Goal: Task Accomplishment & Management: Use online tool/utility

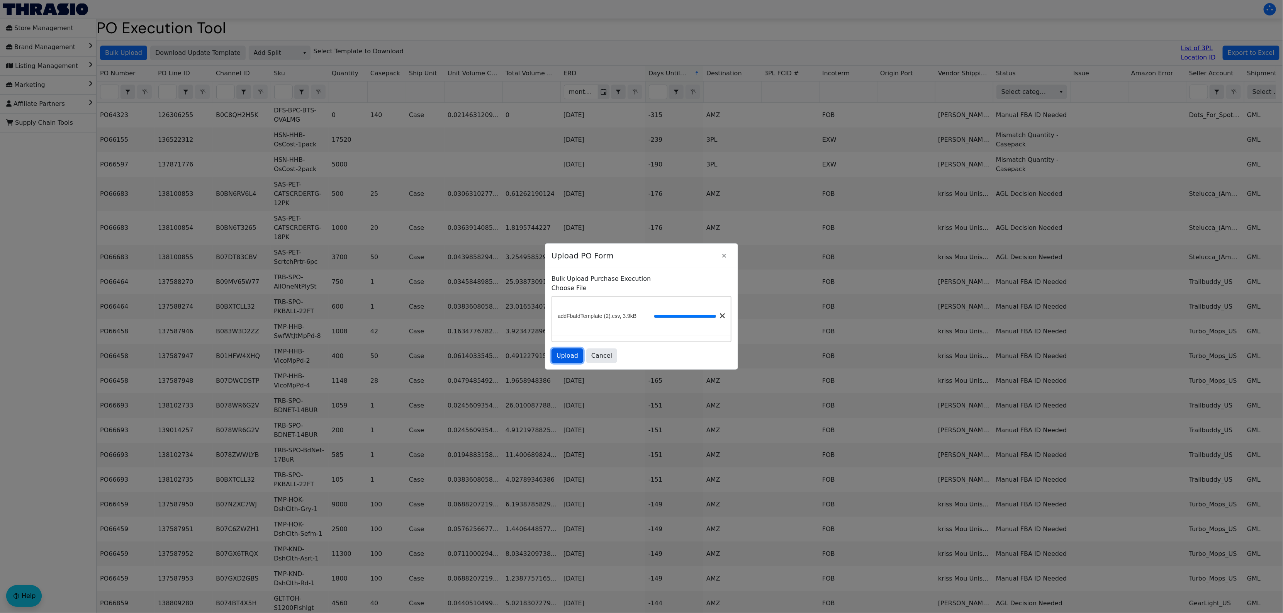
click at [558, 356] on span "Upload" at bounding box center [567, 355] width 22 height 9
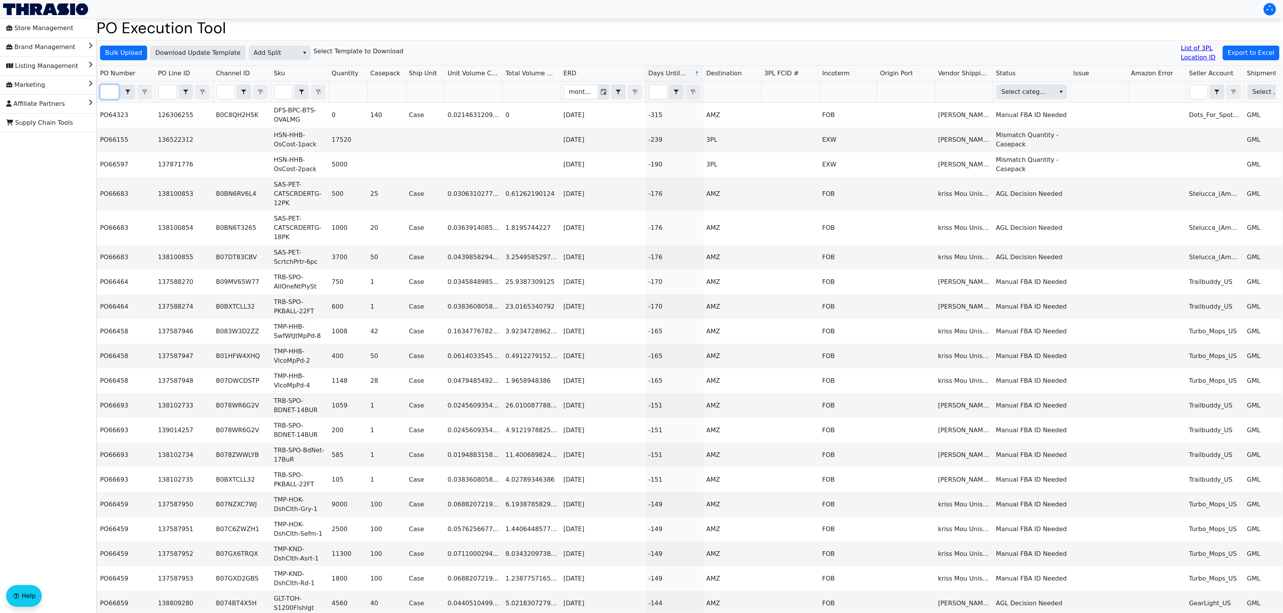
click at [107, 94] on input "Filter" at bounding box center [109, 92] width 18 height 14
click at [109, 93] on input "Filter" at bounding box center [109, 92] width 18 height 14
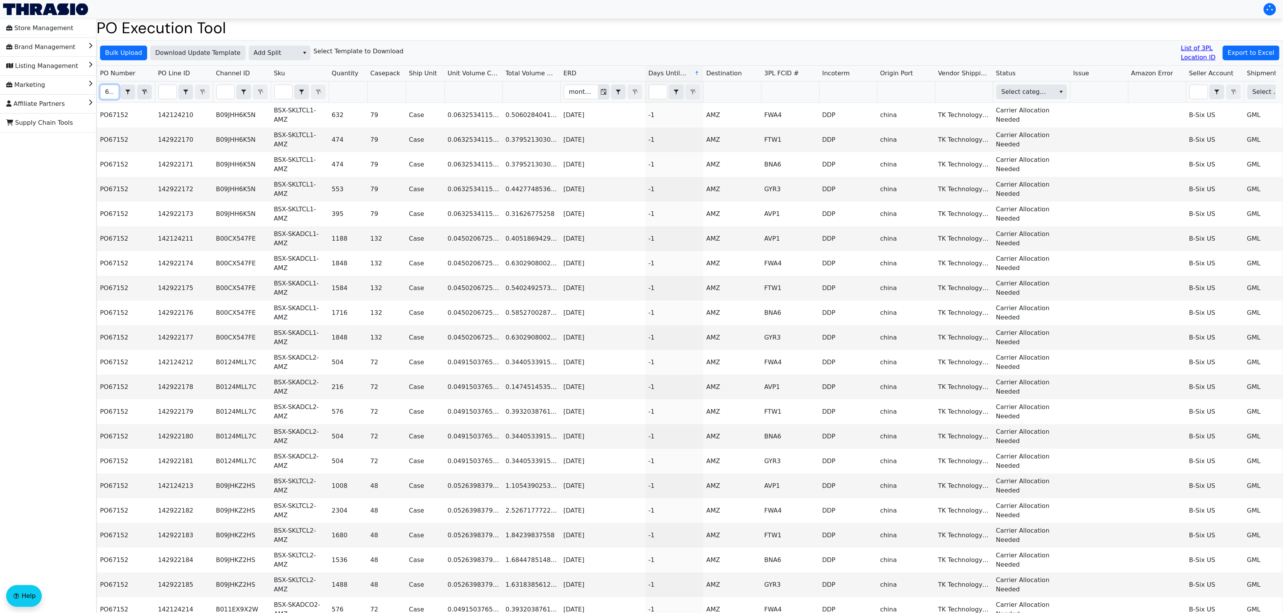
scroll to position [0, 10]
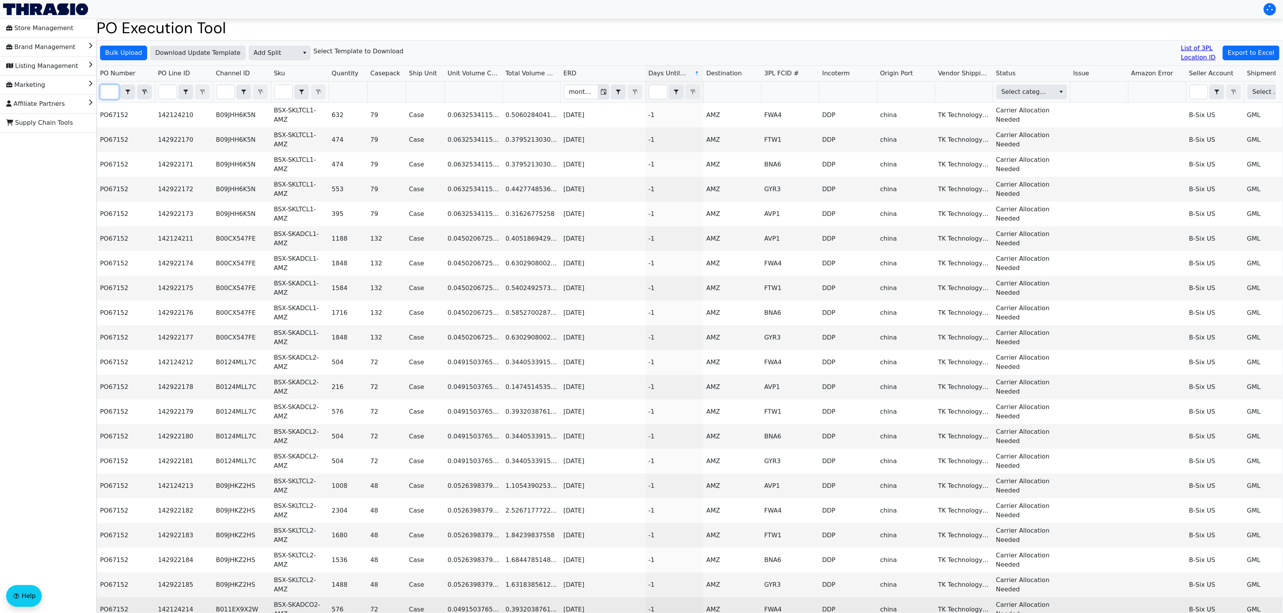
type input "67152"
click at [1244, 52] on span "Export to Excel" at bounding box center [1250, 52] width 47 height 9
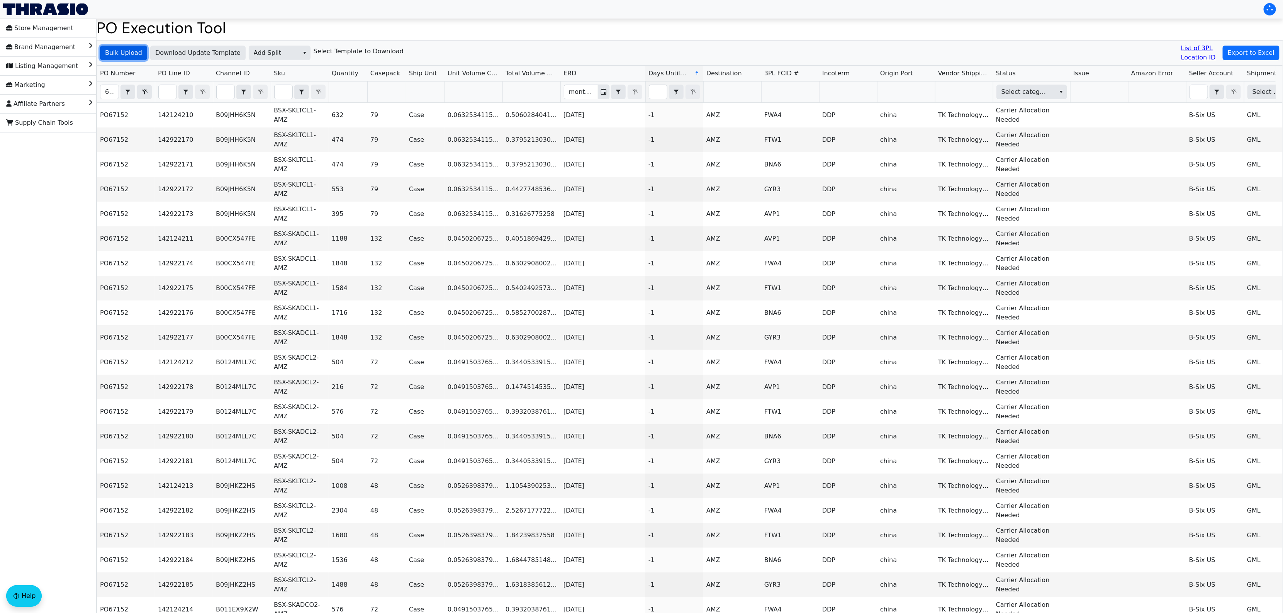
click at [130, 53] on span "Bulk Upload" at bounding box center [123, 52] width 37 height 9
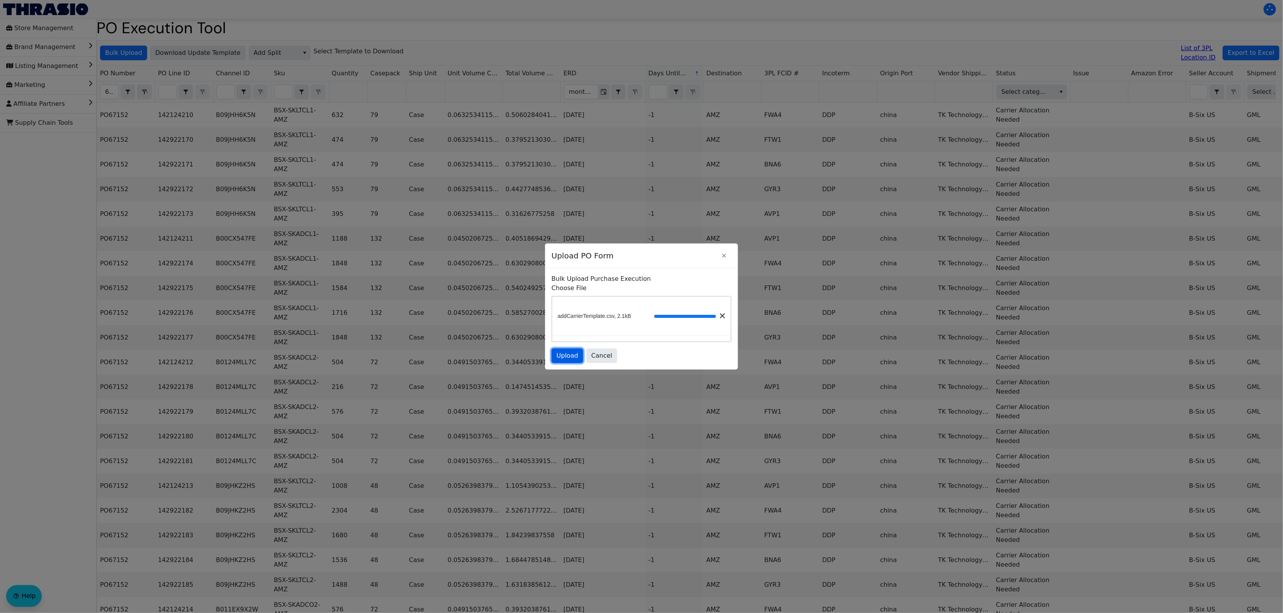
click at [554, 353] on button "Upload" at bounding box center [567, 355] width 32 height 15
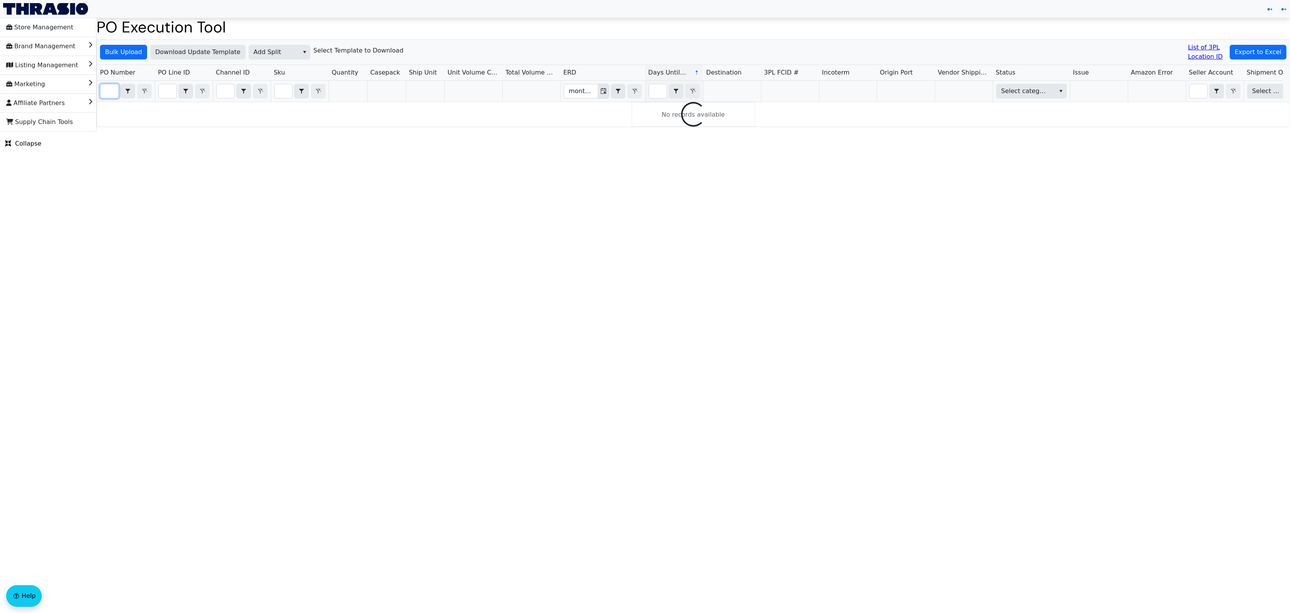
click at [108, 90] on input "Filter" at bounding box center [109, 91] width 18 height 14
click at [111, 90] on input "PO67152" at bounding box center [109, 92] width 18 height 14
paste input "3"
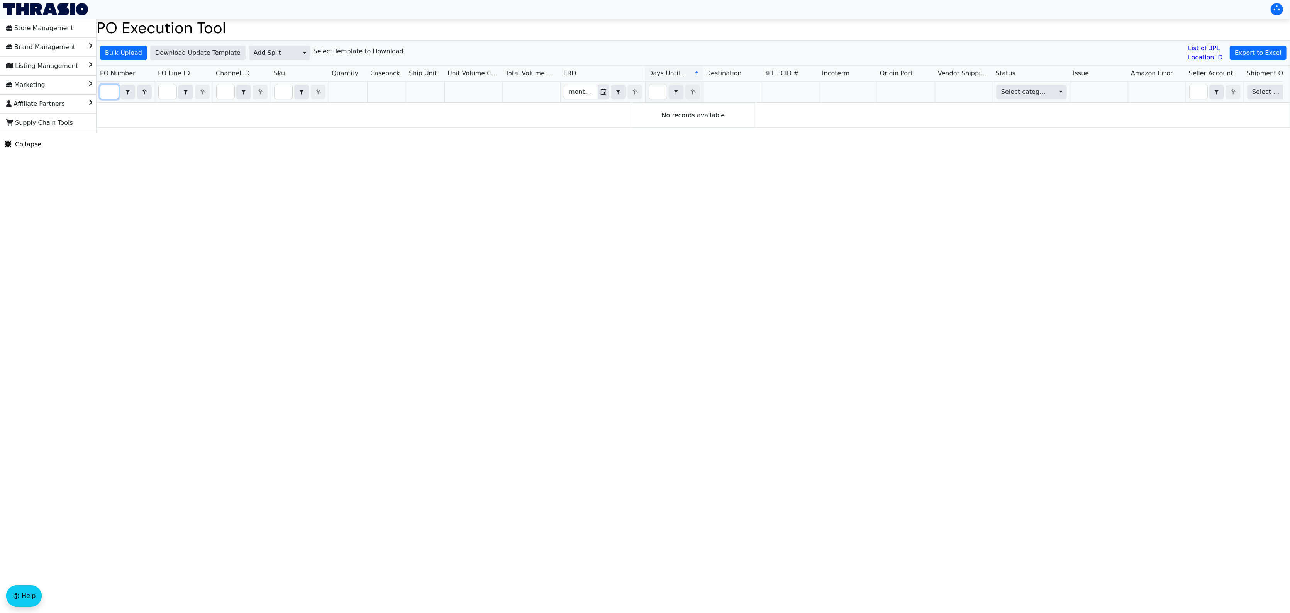
type input "PO67153"
